Goal: Find specific page/section: Find specific page/section

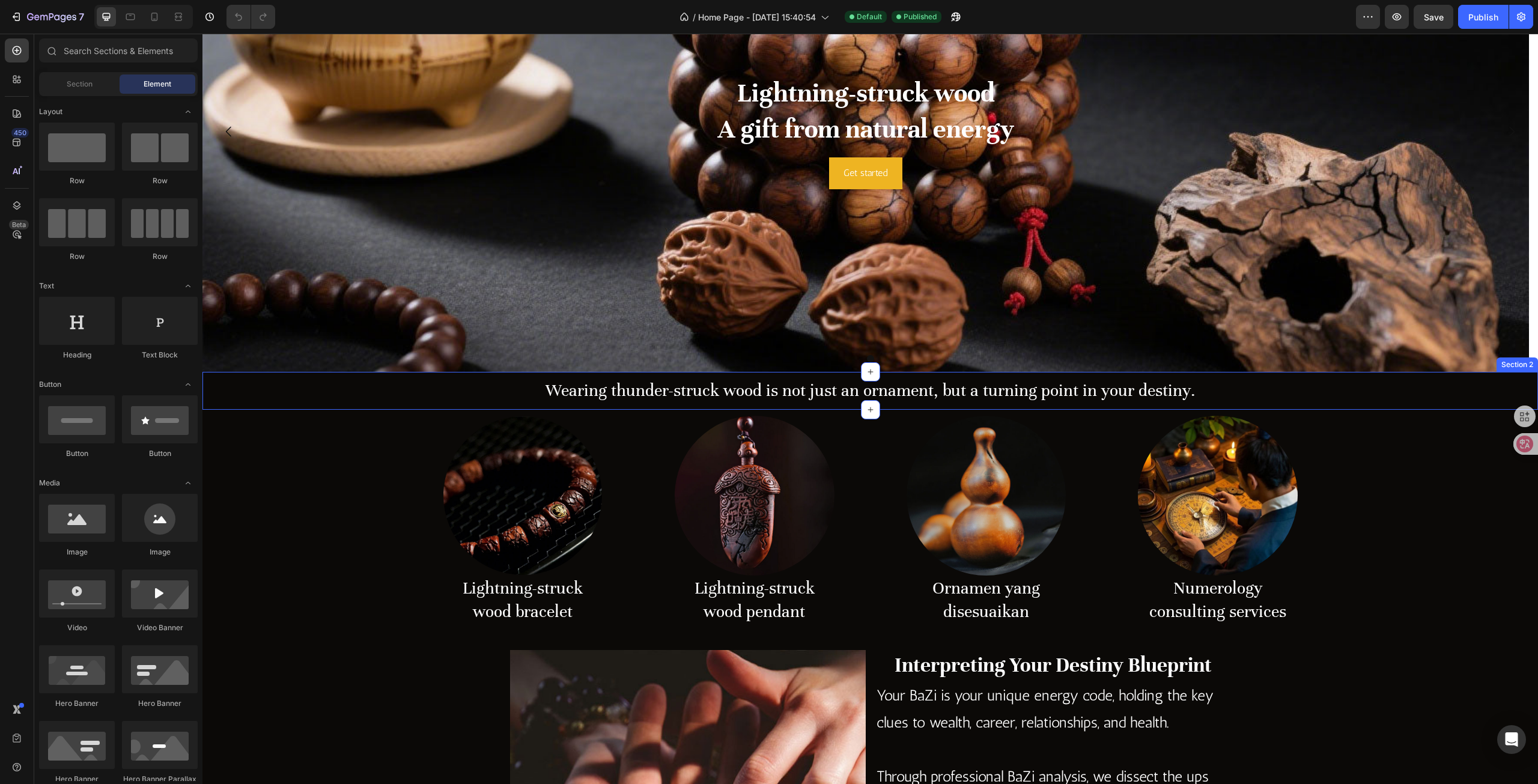
scroll to position [180, 0]
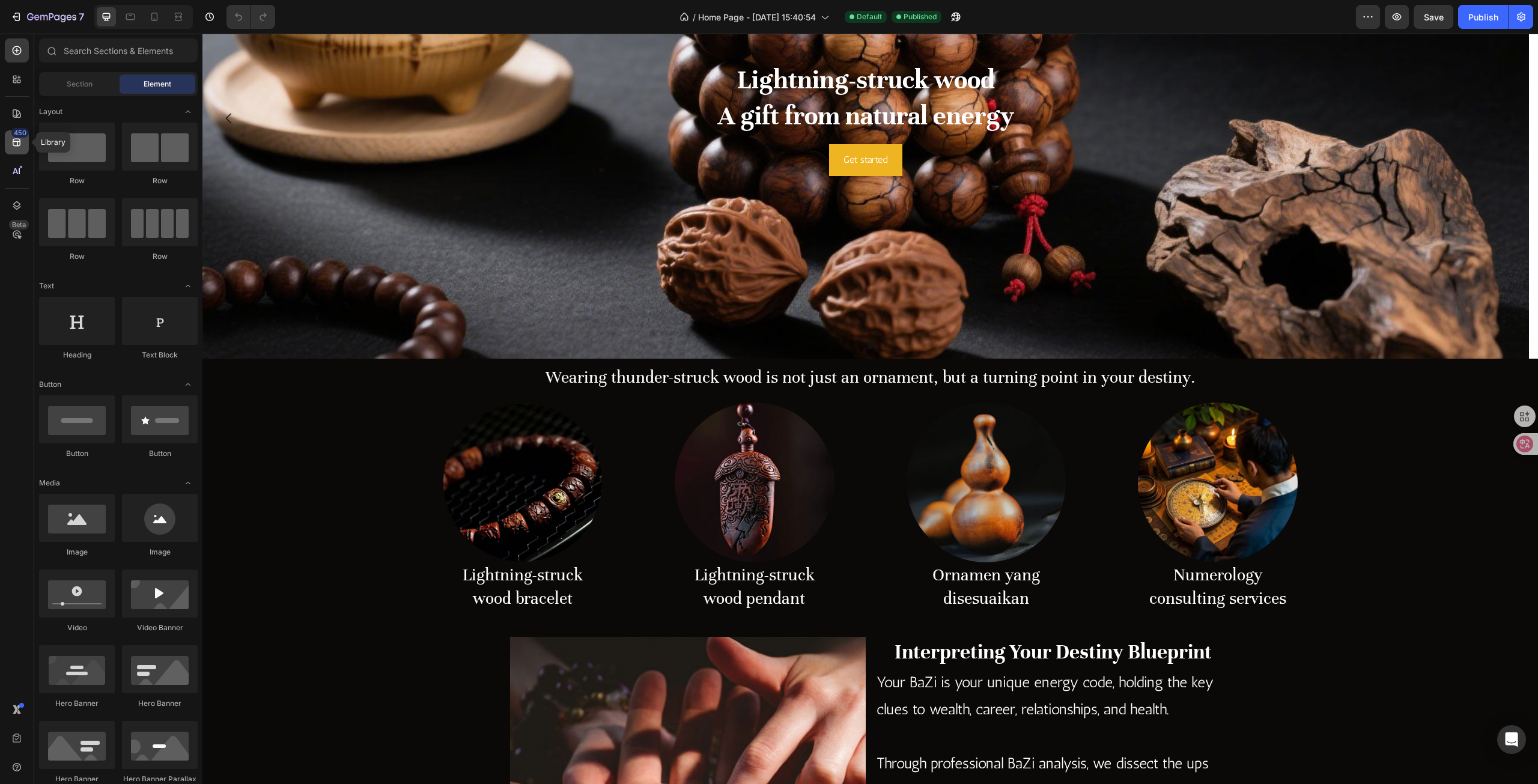
click at [16, 135] on div "450" at bounding box center [20, 133] width 17 height 10
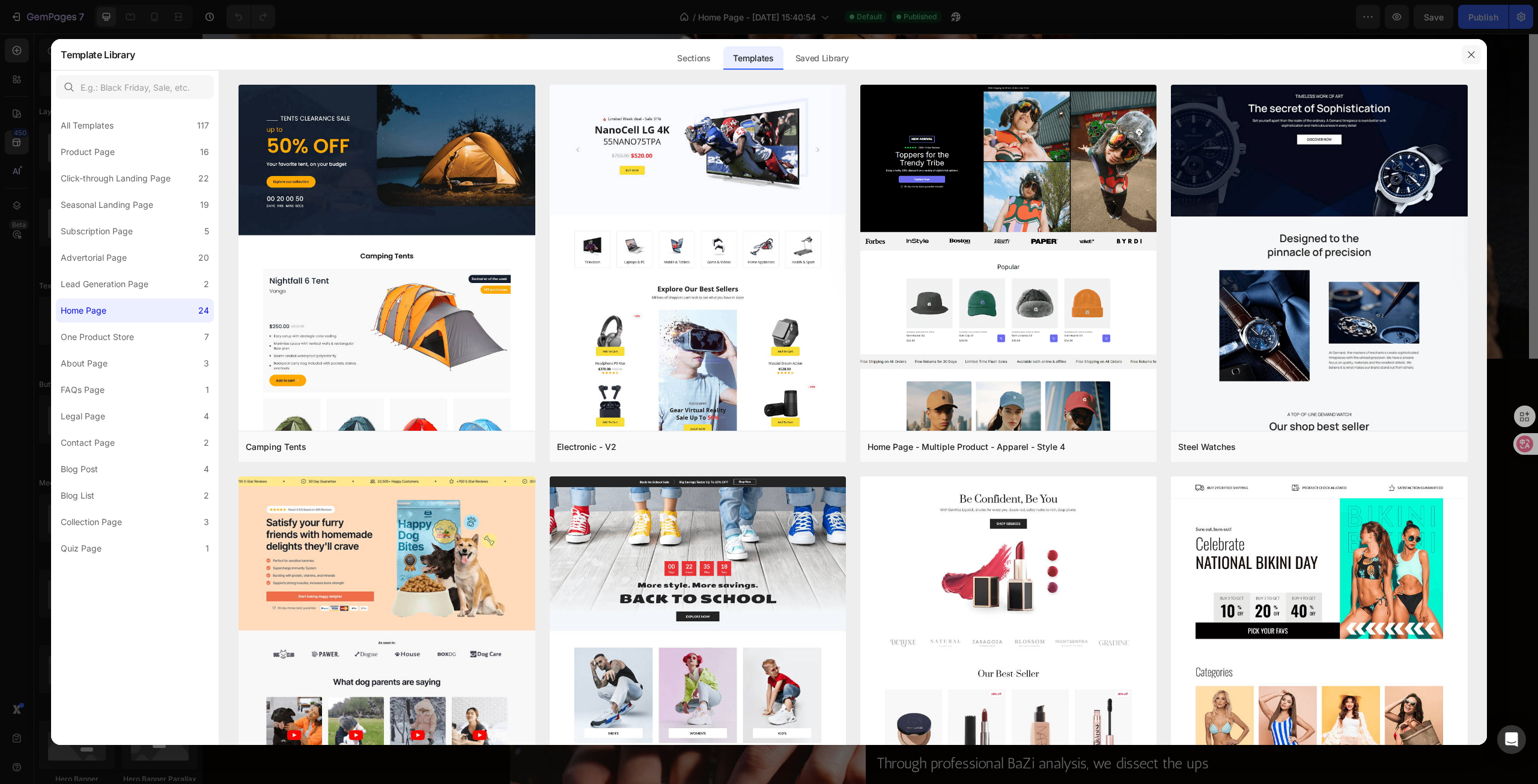
click at [1475, 56] on icon "button" at bounding box center [1471, 54] width 10 height 10
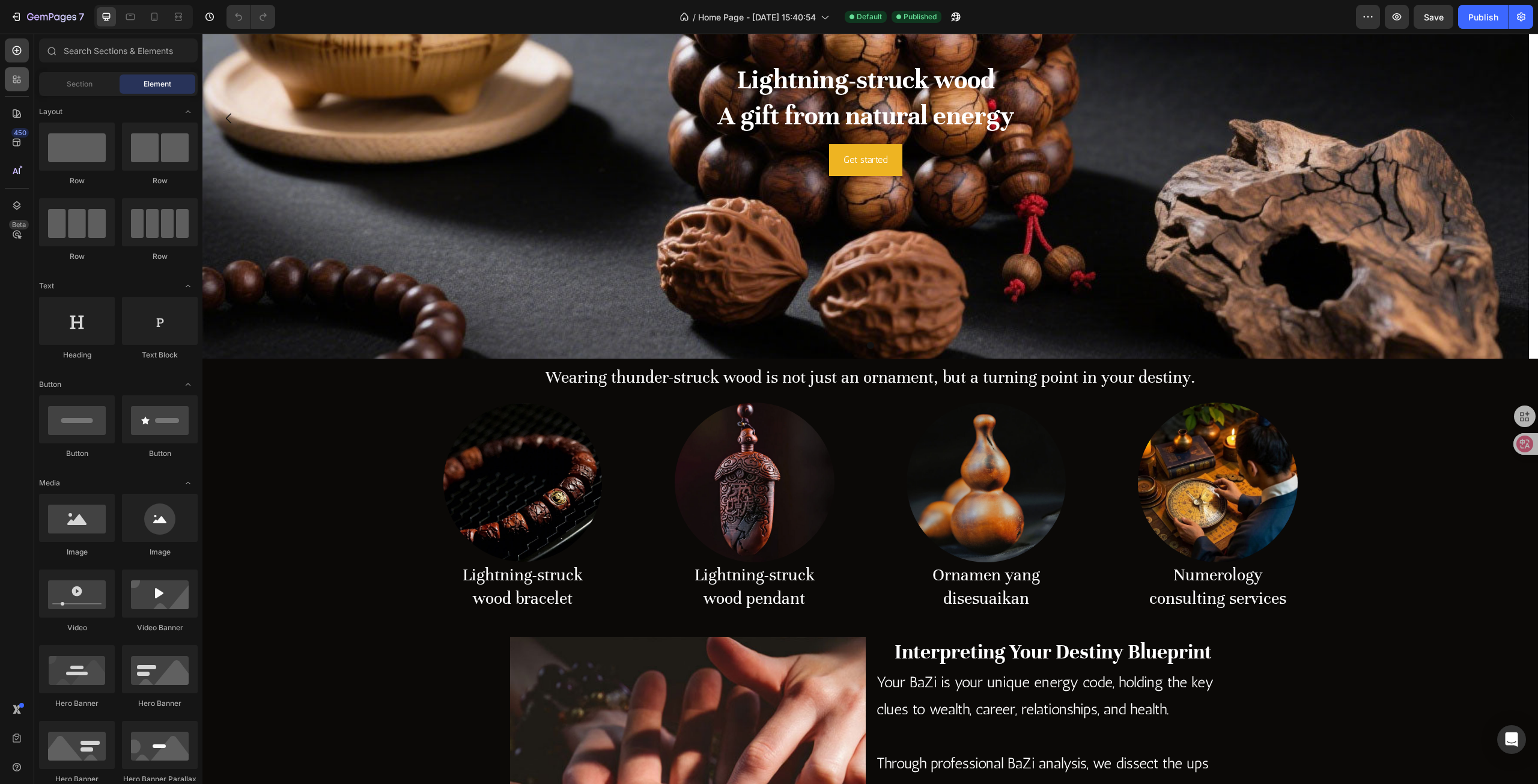
click at [25, 81] on div at bounding box center [17, 79] width 24 height 24
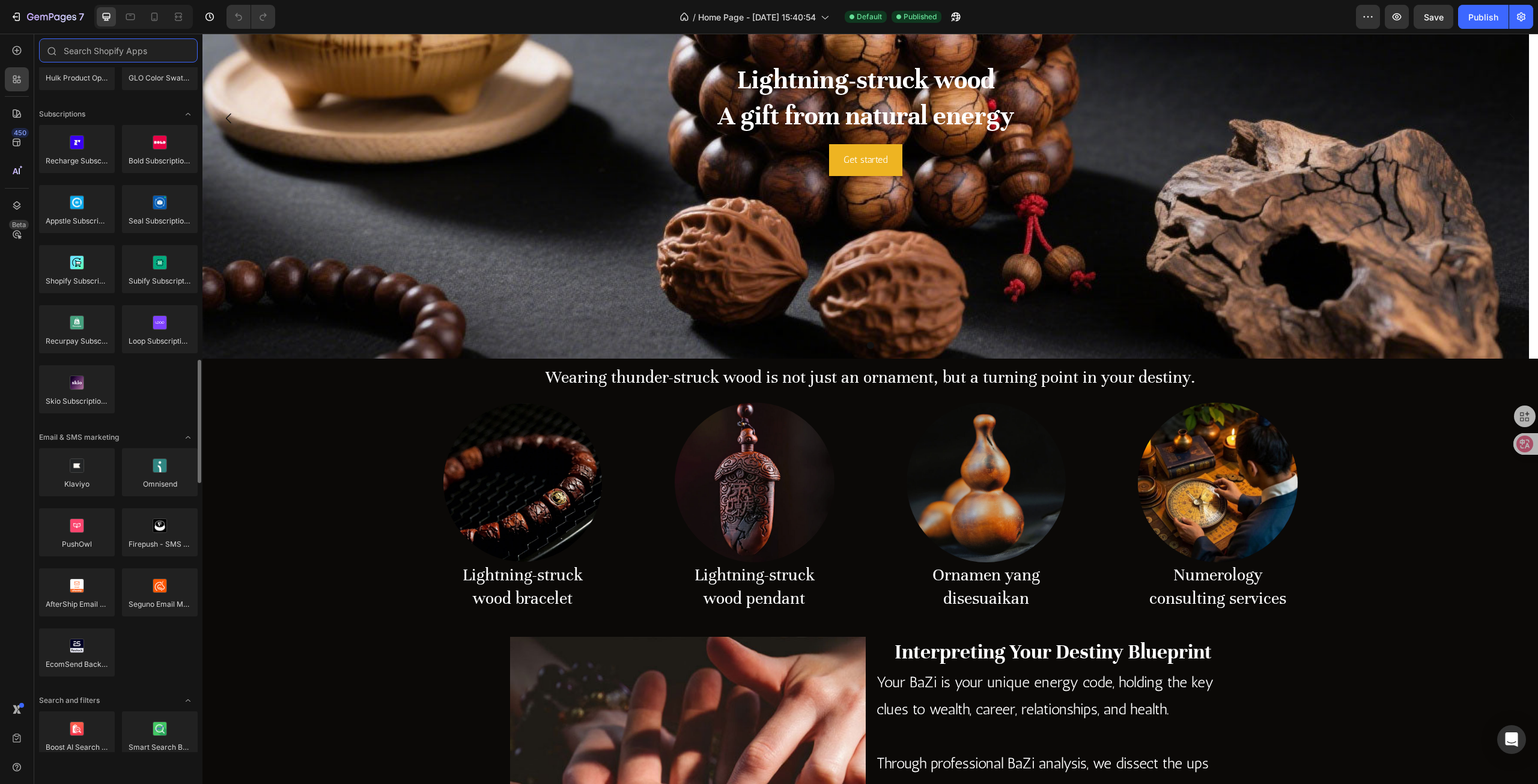
scroll to position [1742, 0]
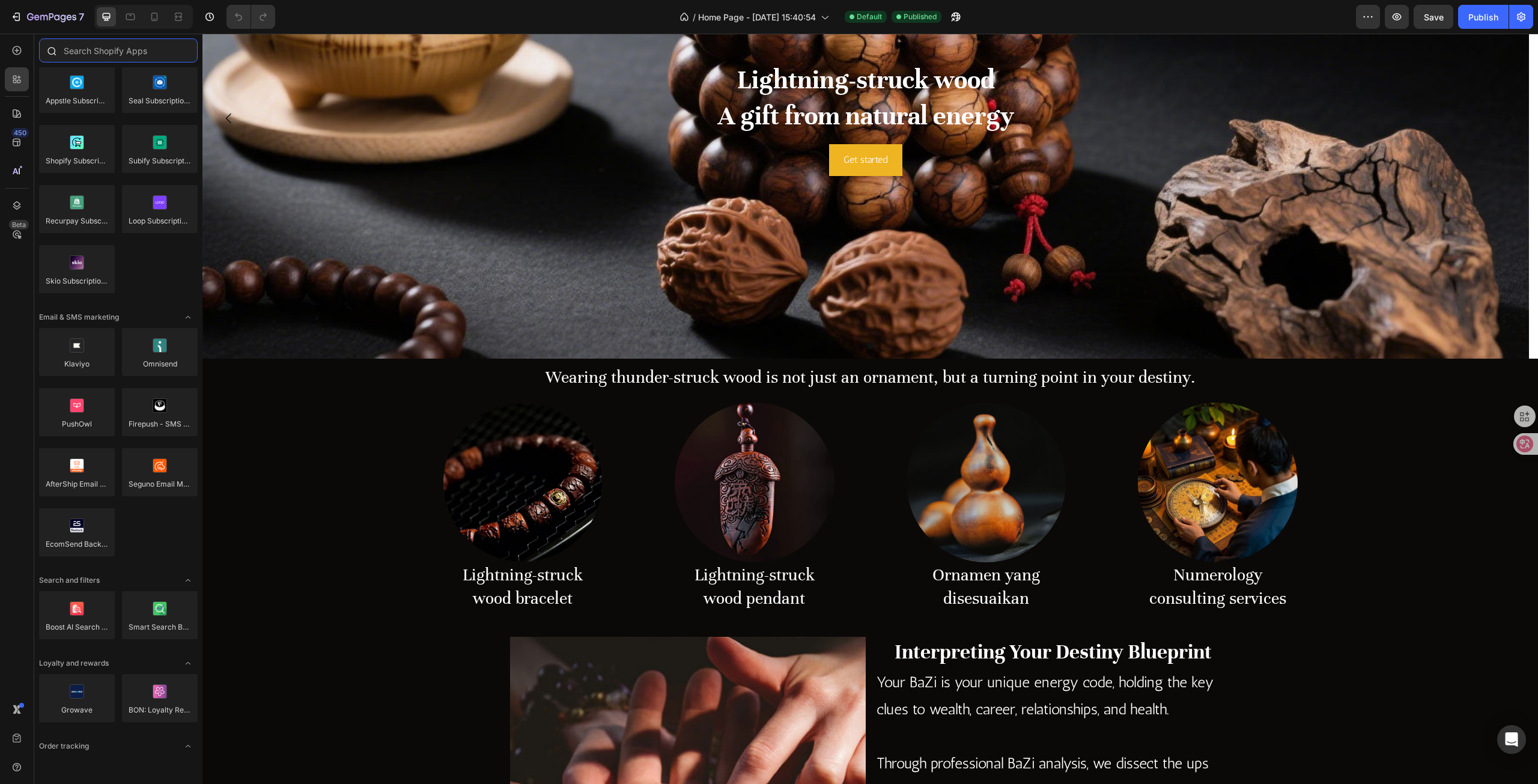
click at [132, 58] on input "text" at bounding box center [118, 50] width 159 height 24
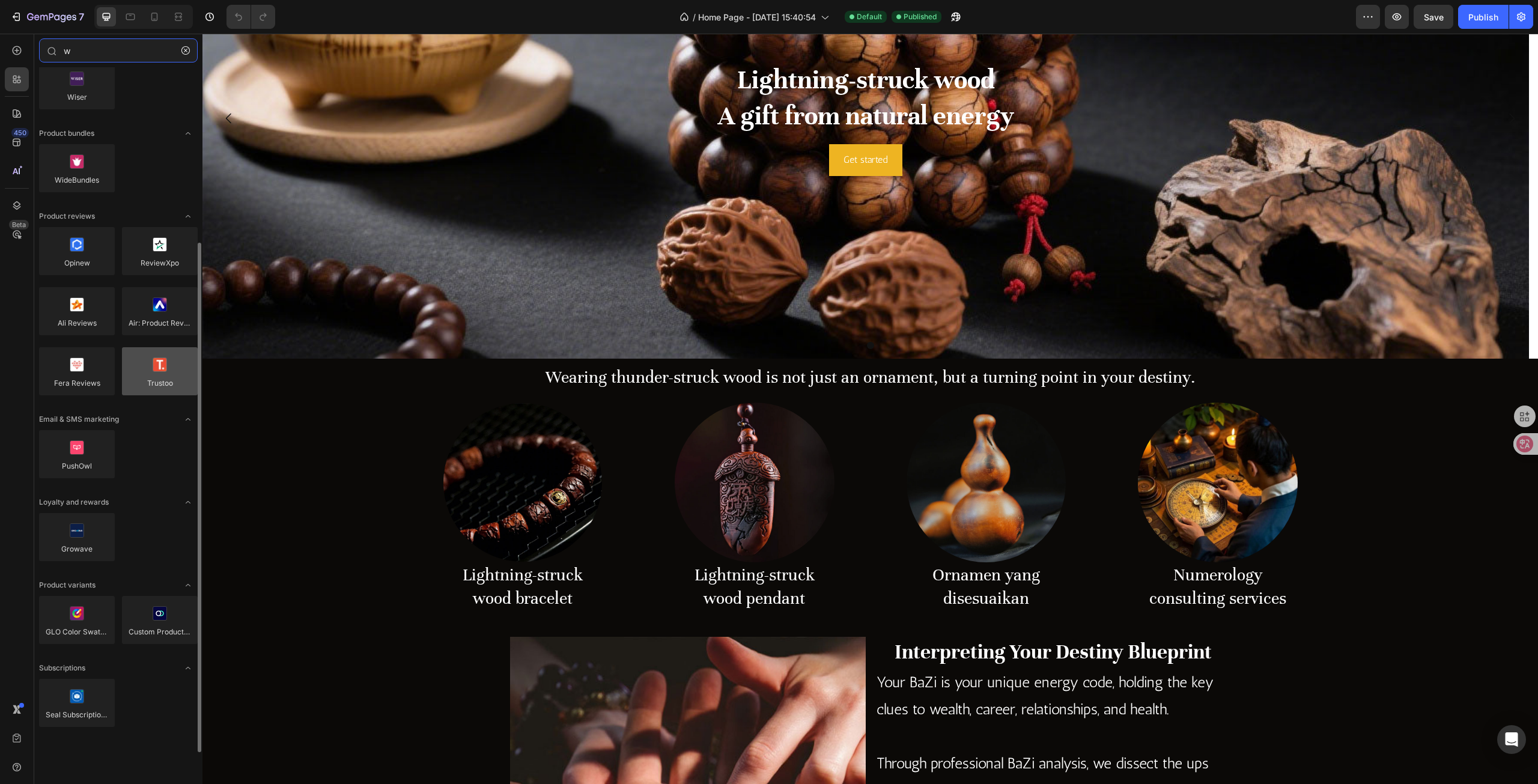
scroll to position [0, 0]
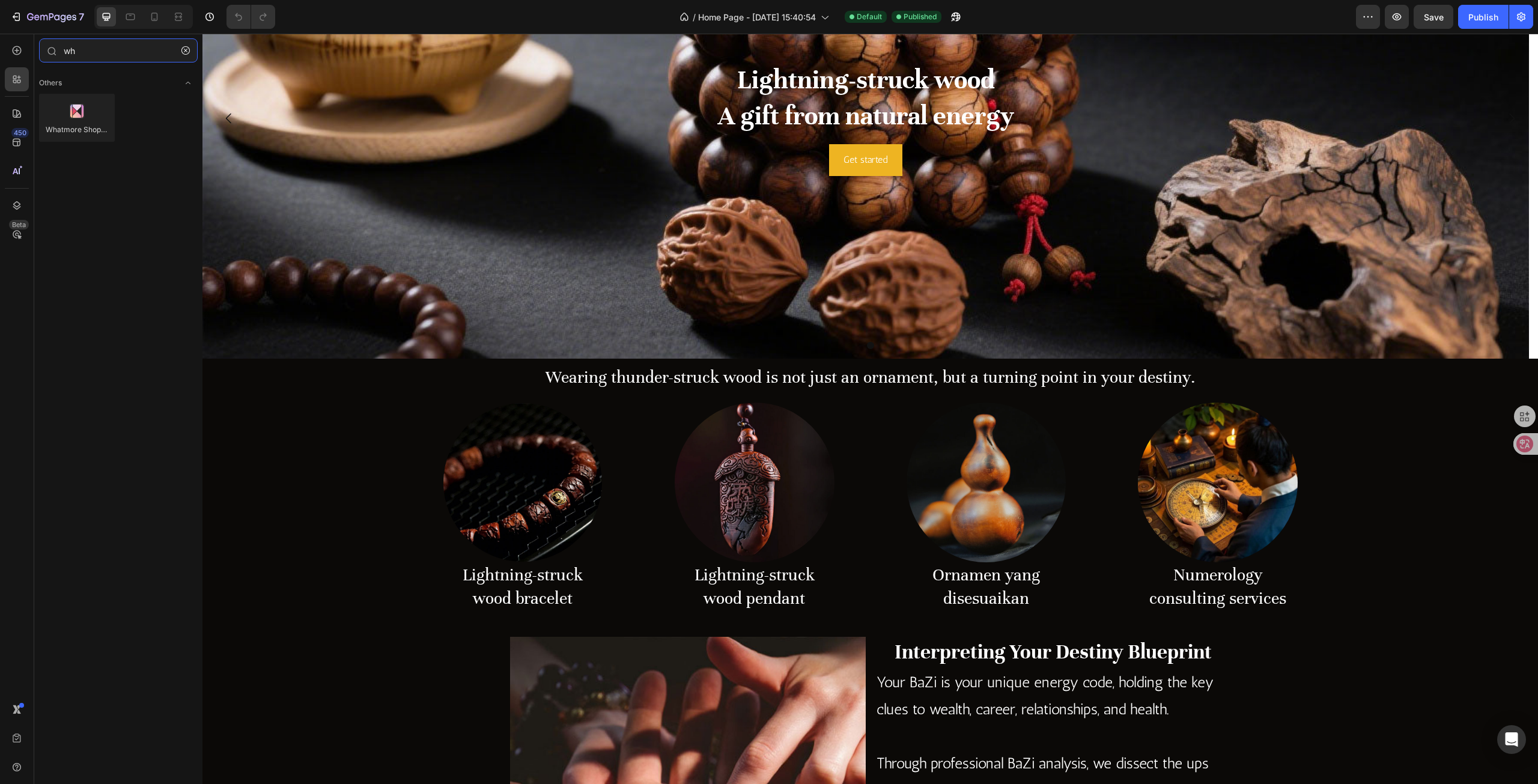
type input "wh"
click at [20, 205] on icon at bounding box center [16, 205] width 12 height 12
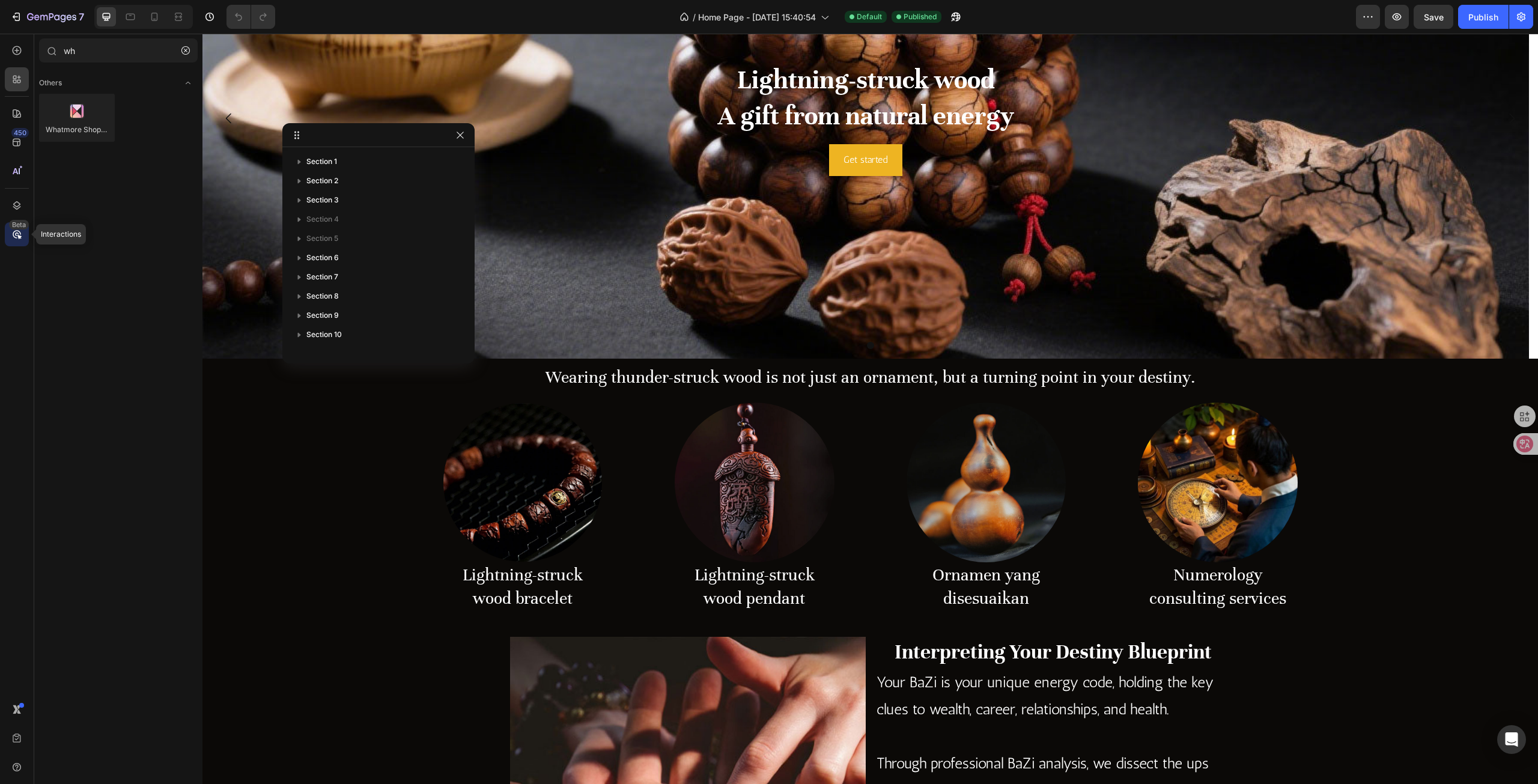
click at [22, 232] on icon at bounding box center [16, 234] width 12 height 12
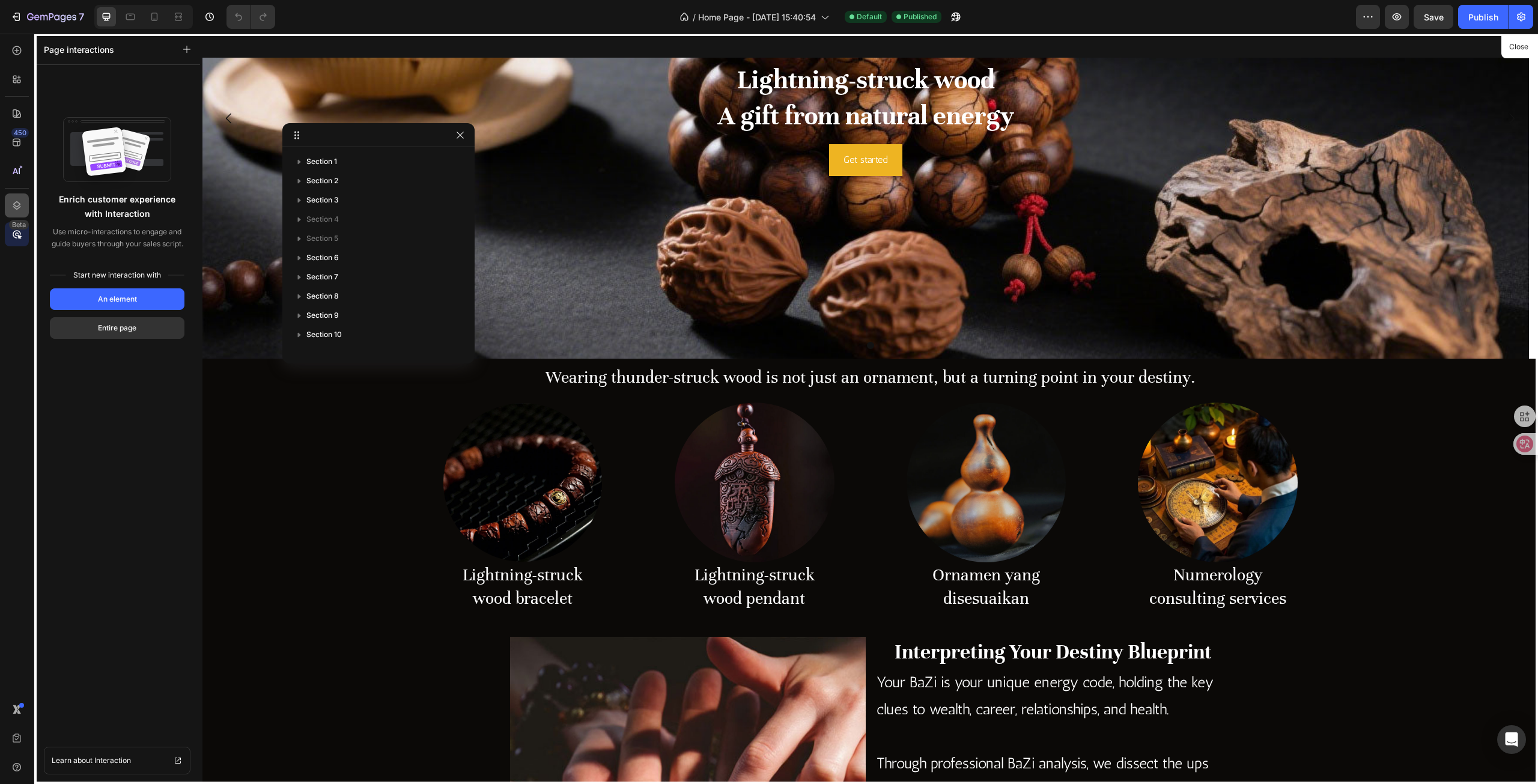
click at [15, 202] on icon at bounding box center [16, 205] width 12 height 12
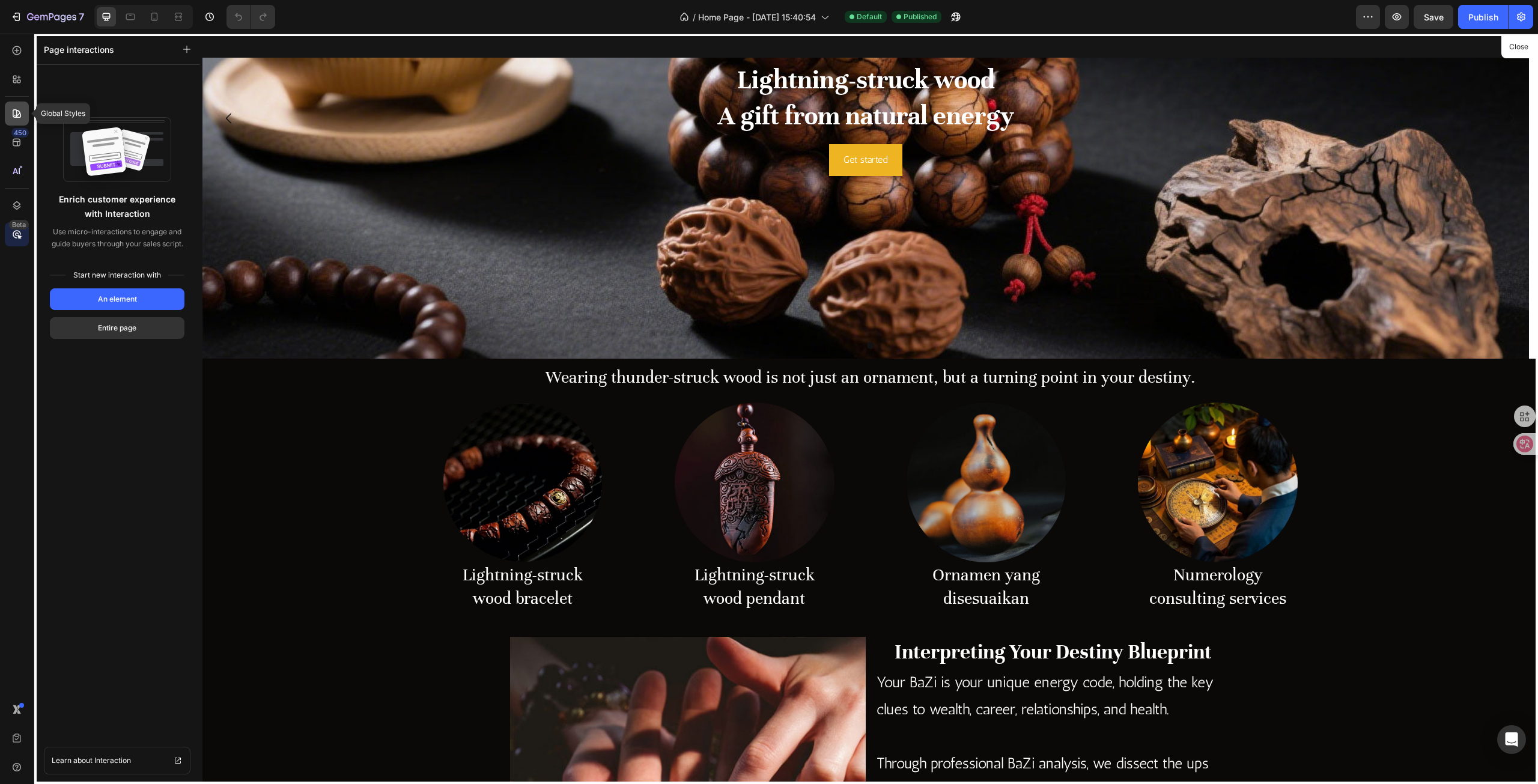
click at [17, 114] on icon at bounding box center [16, 113] width 12 height 12
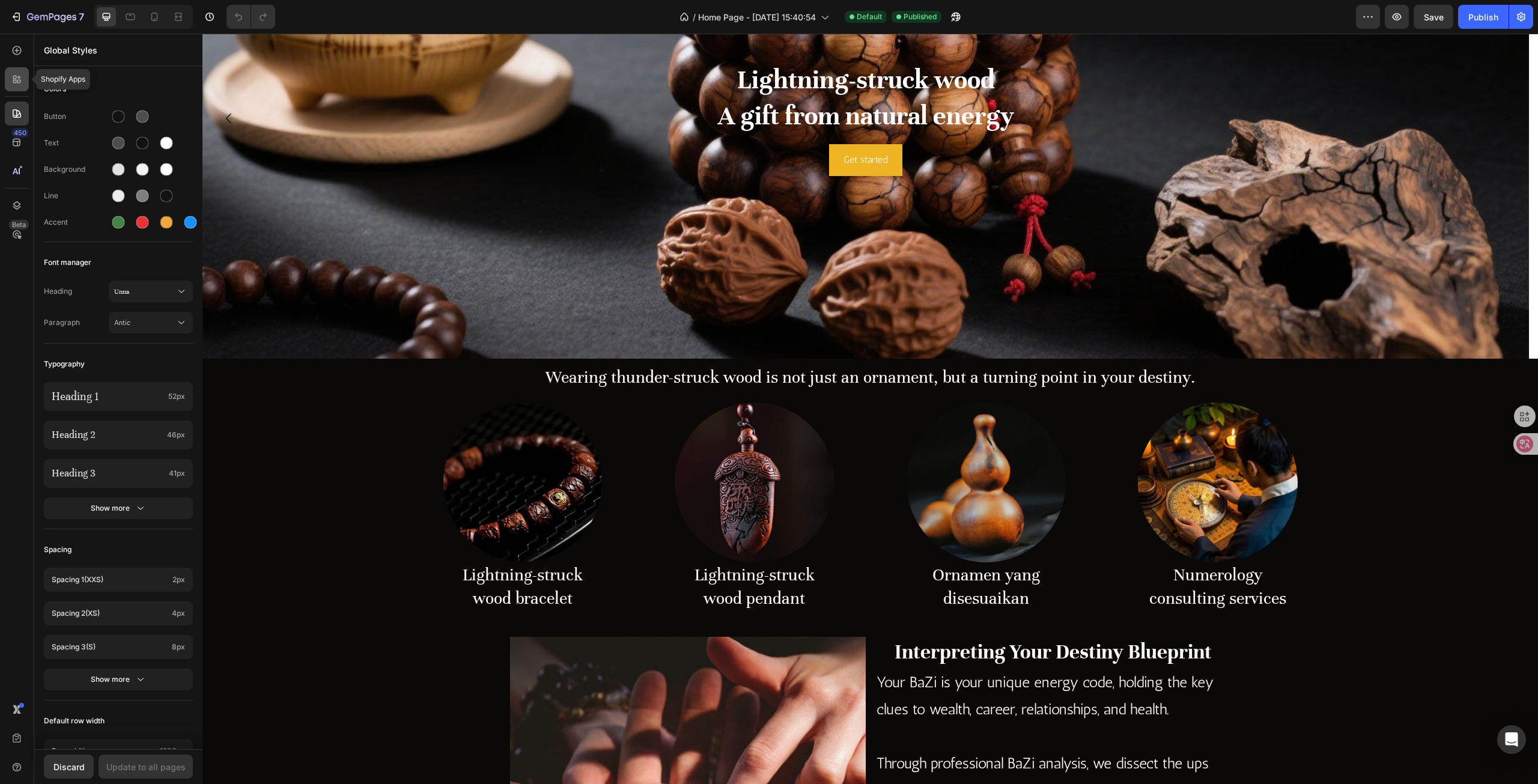
click at [16, 77] on icon at bounding box center [15, 77] width 4 height 4
